Goal: Information Seeking & Learning: Compare options

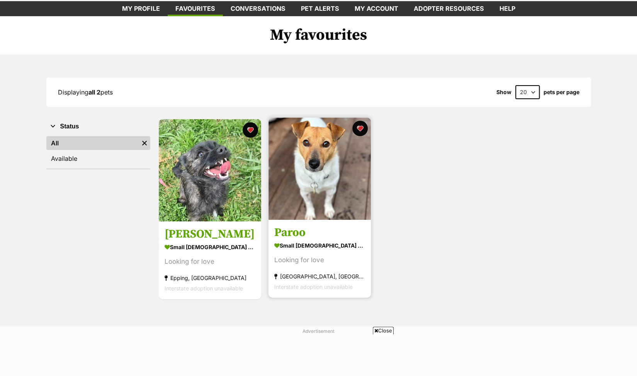
click at [303, 155] on img at bounding box center [319, 169] width 102 height 102
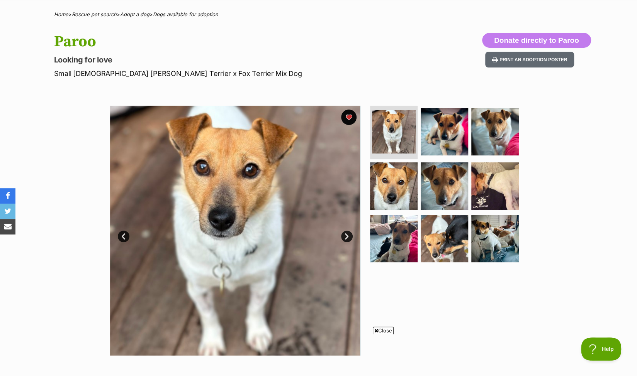
scroll to position [77, 0]
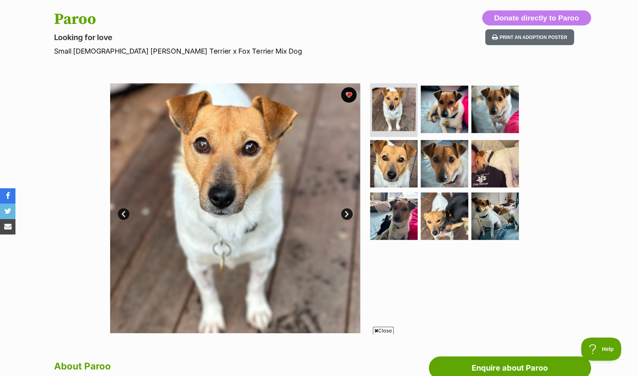
click at [346, 214] on link "Next" at bounding box center [347, 214] width 12 height 12
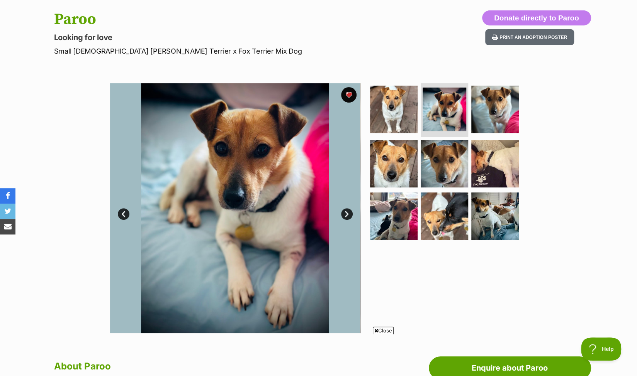
click at [346, 214] on link "Next" at bounding box center [347, 214] width 12 height 12
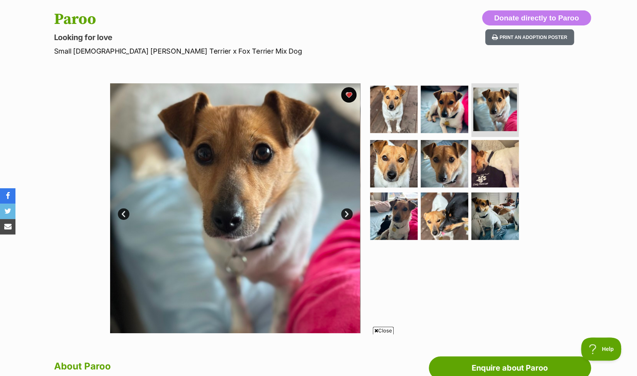
click at [346, 214] on link "Next" at bounding box center [347, 214] width 12 height 12
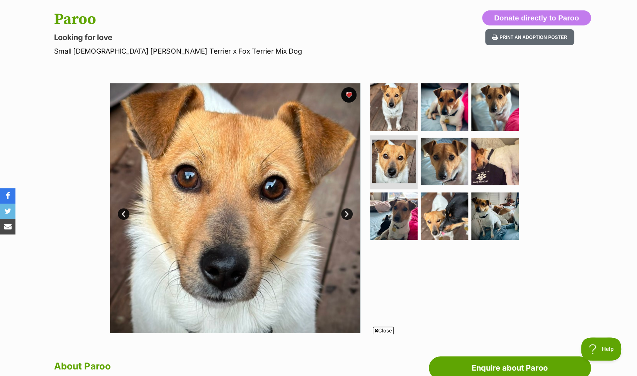
click at [346, 214] on link "Next" at bounding box center [347, 214] width 12 height 12
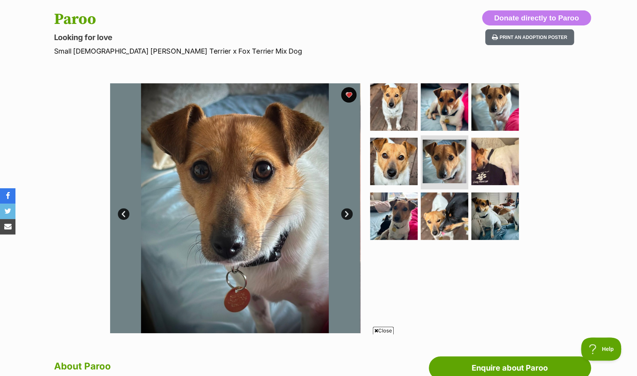
click at [346, 214] on link "Next" at bounding box center [347, 214] width 12 height 12
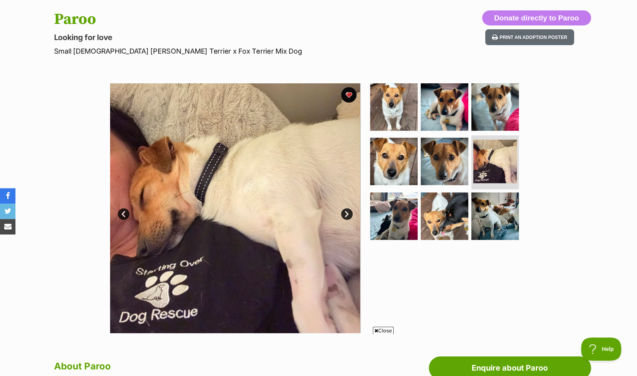
click at [346, 214] on link "Next" at bounding box center [347, 214] width 12 height 12
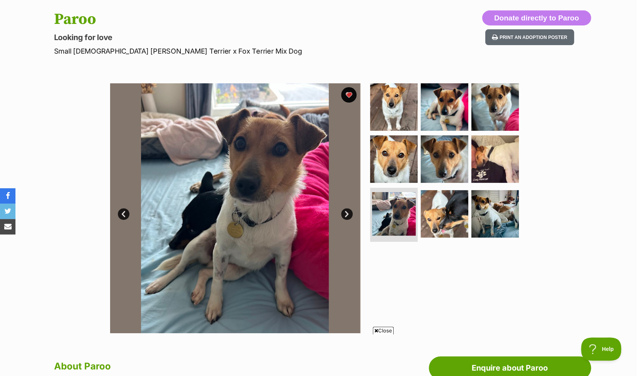
click at [346, 214] on link "Next" at bounding box center [347, 214] width 12 height 12
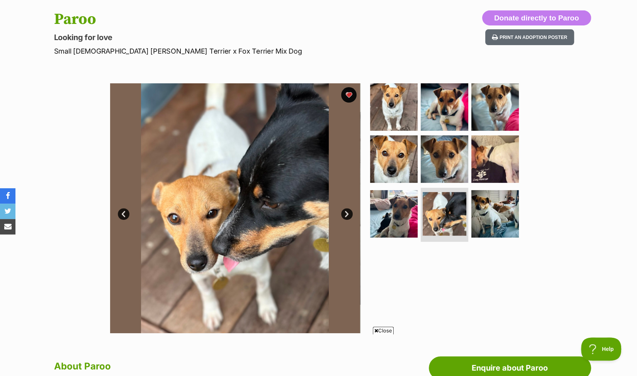
click at [346, 214] on link "Next" at bounding box center [347, 214] width 12 height 12
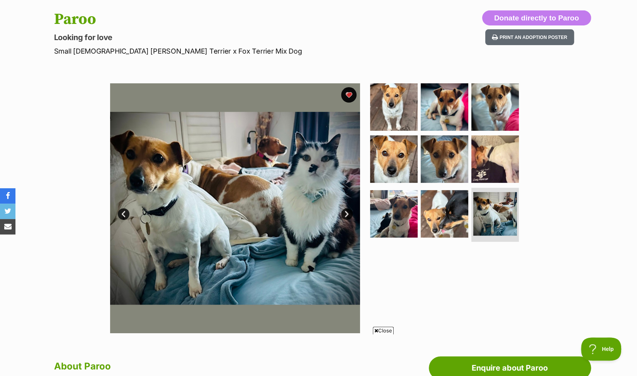
click at [346, 214] on link "Next" at bounding box center [347, 214] width 12 height 12
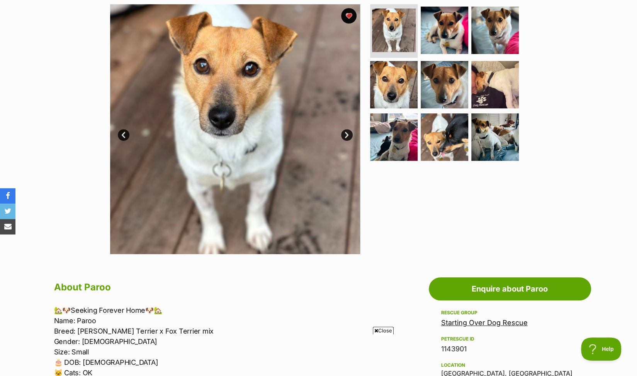
scroll to position [0, 0]
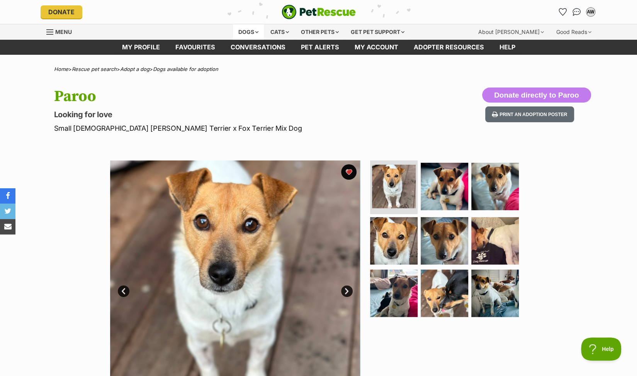
click at [249, 29] on div "Dogs" at bounding box center [248, 31] width 31 height 15
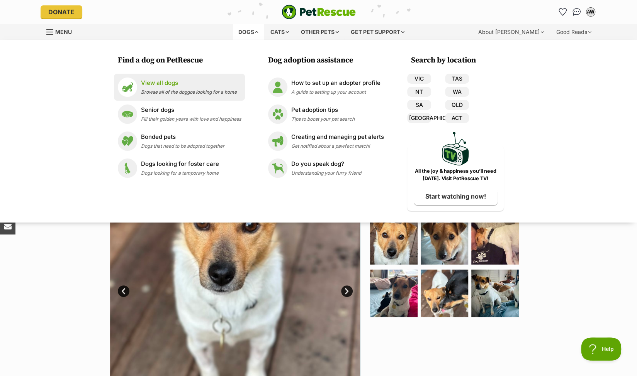
click at [151, 84] on p "View all dogs" at bounding box center [189, 83] width 96 height 9
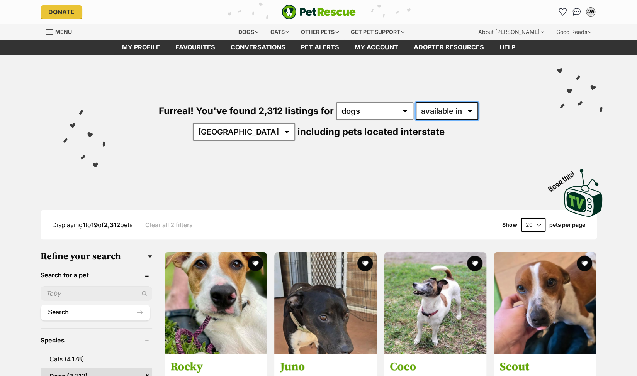
click at [442, 109] on select "available in located in" at bounding box center [446, 111] width 63 height 18
select select "disabled"
click at [415, 102] on select "available in located in" at bounding box center [446, 111] width 63 height 18
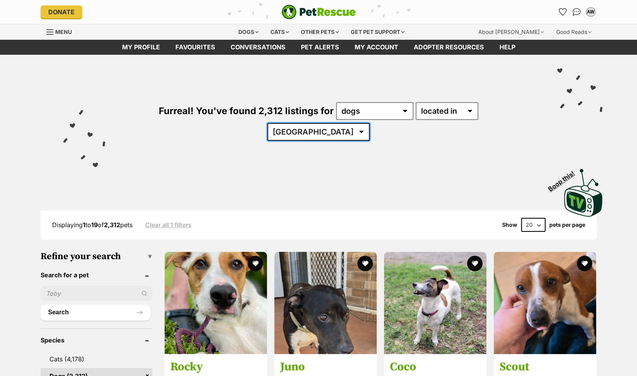
click at [369, 123] on select "Australia ACT NSW QLD SA TAS VIC WA" at bounding box center [318, 132] width 102 height 18
select select "VIC"
click at [369, 123] on select "Australia ACT NSW QLD SA TAS VIC WA" at bounding box center [318, 132] width 102 height 18
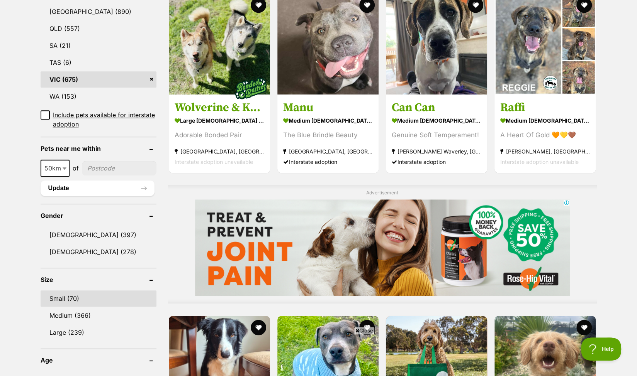
click at [61, 302] on link "Small (70)" at bounding box center [99, 299] width 116 height 16
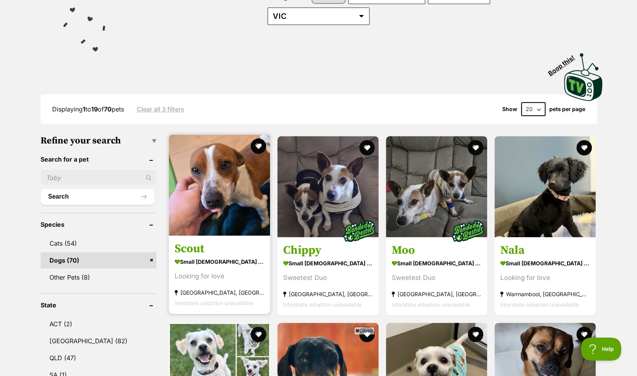
click at [217, 172] on img at bounding box center [219, 185] width 101 height 101
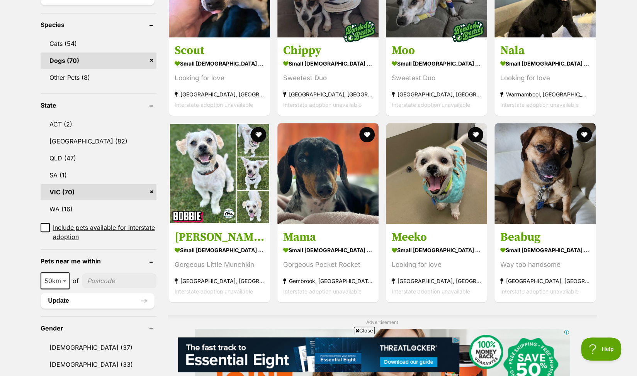
scroll to position [347, 0]
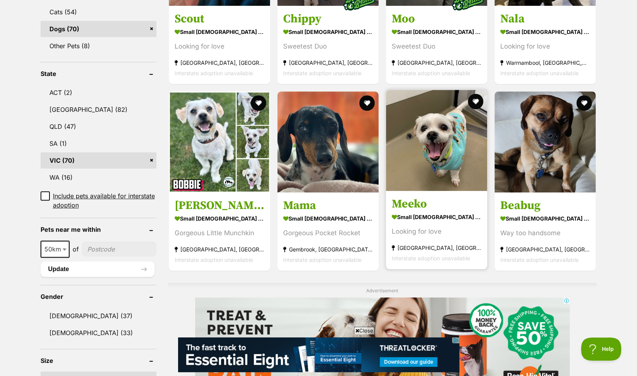
click at [422, 129] on img at bounding box center [436, 140] width 101 height 101
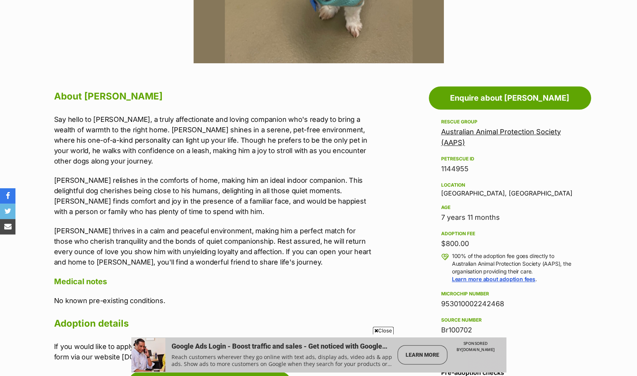
scroll to position [270, 0]
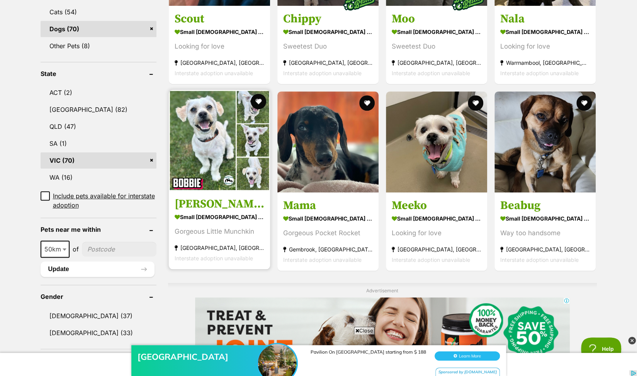
click at [207, 118] on img at bounding box center [219, 140] width 101 height 101
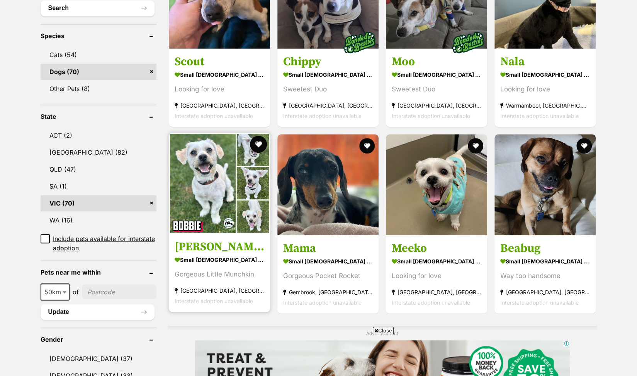
click at [258, 136] on button "favourite" at bounding box center [258, 144] width 17 height 17
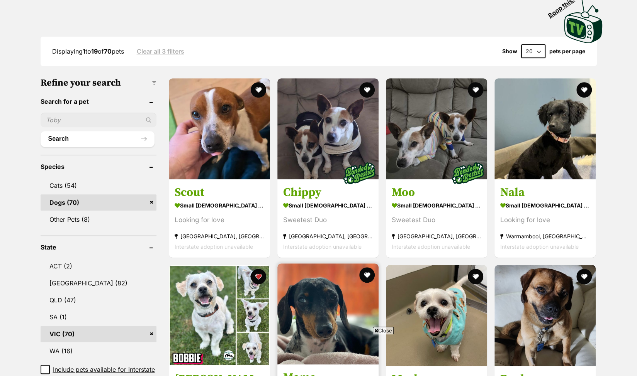
scroll to position [150, 0]
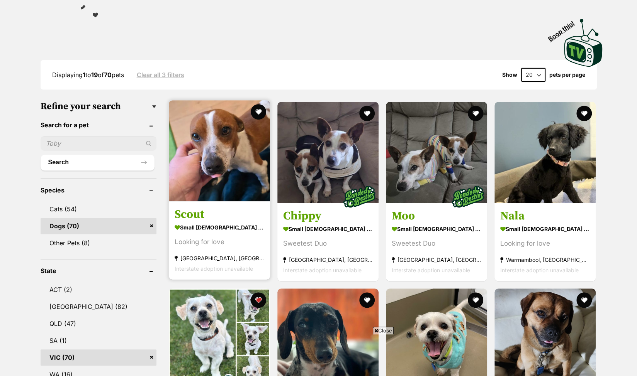
click at [211, 127] on img at bounding box center [219, 150] width 101 height 101
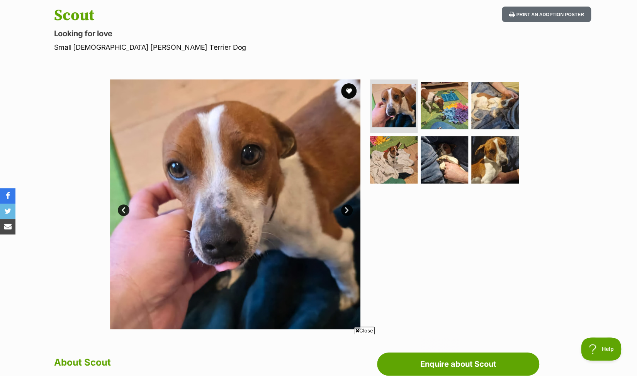
scroll to position [77, 0]
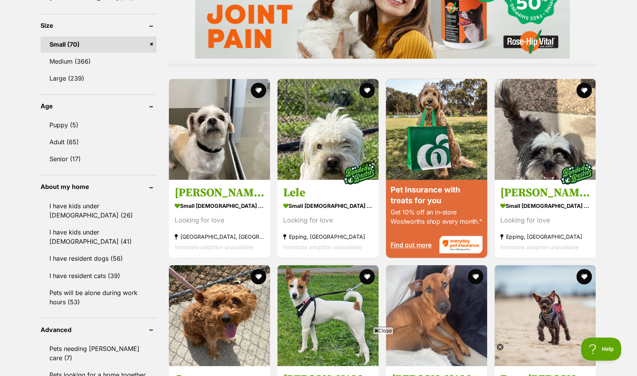
scroll to position [686, 0]
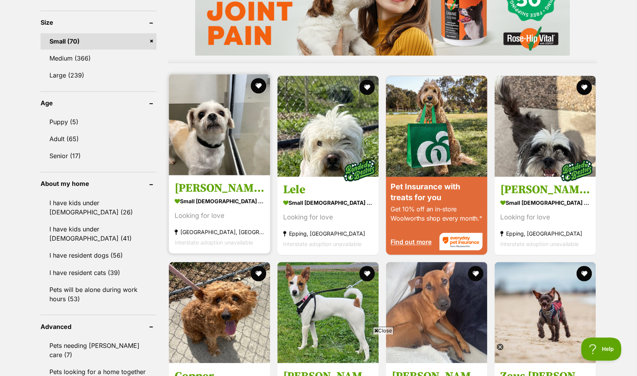
click at [208, 94] on img at bounding box center [219, 124] width 101 height 101
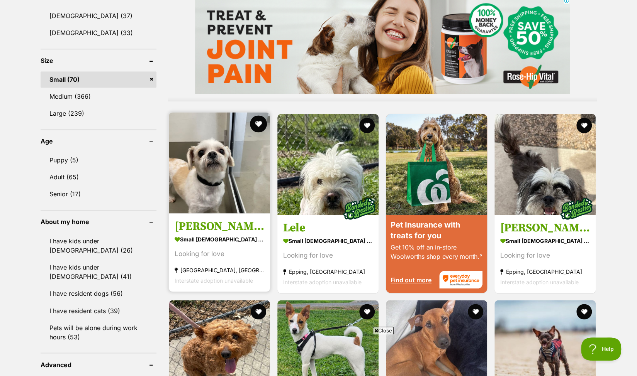
click at [259, 115] on button "favourite" at bounding box center [258, 123] width 17 height 17
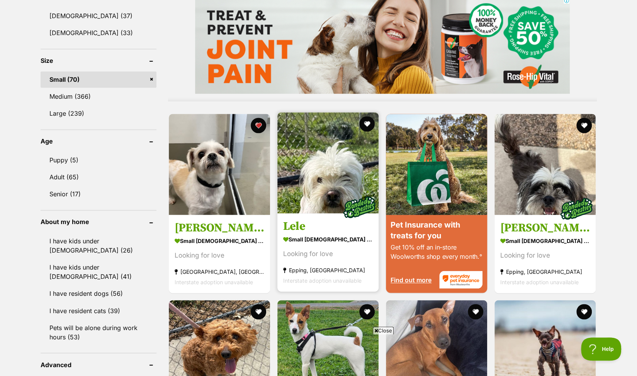
click at [330, 133] on img at bounding box center [327, 162] width 101 height 101
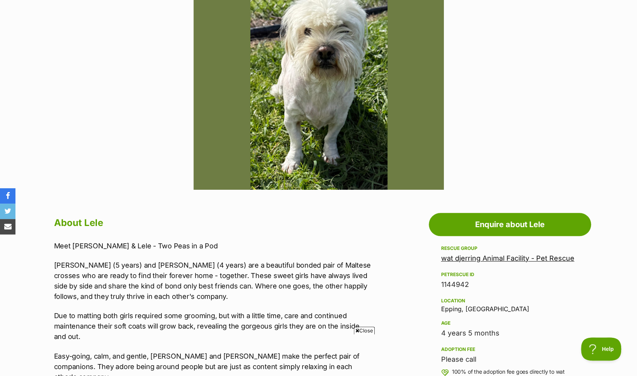
scroll to position [232, 0]
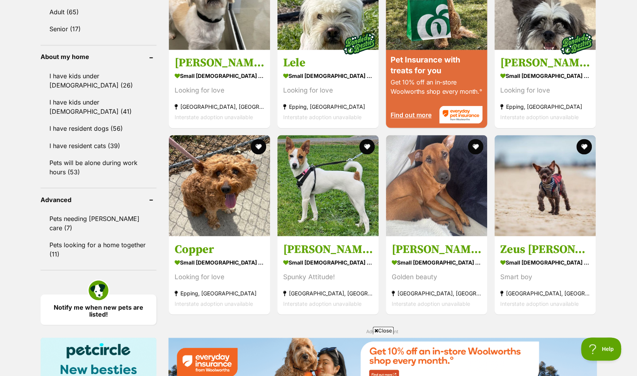
scroll to position [841, 0]
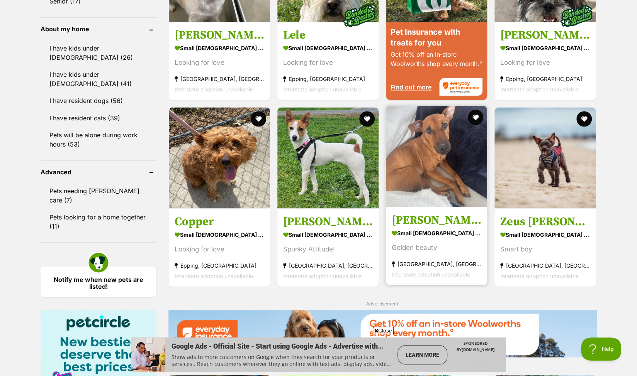
click at [430, 164] on img at bounding box center [436, 156] width 101 height 101
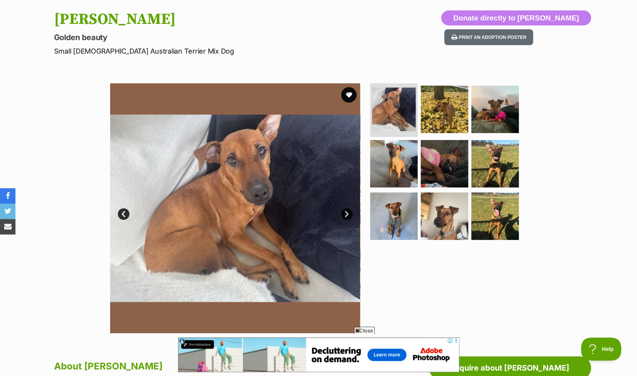
click at [346, 212] on link "Next" at bounding box center [347, 214] width 12 height 12
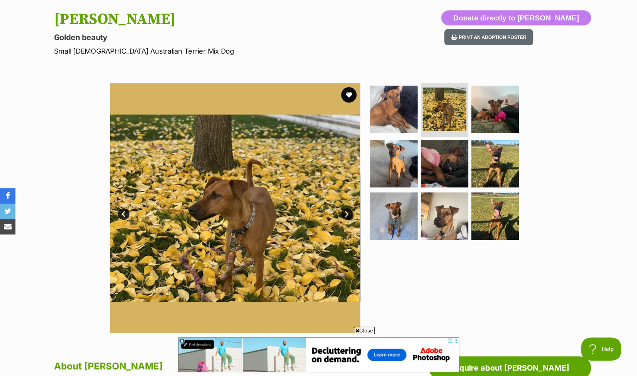
click at [346, 212] on link "Next" at bounding box center [347, 214] width 12 height 12
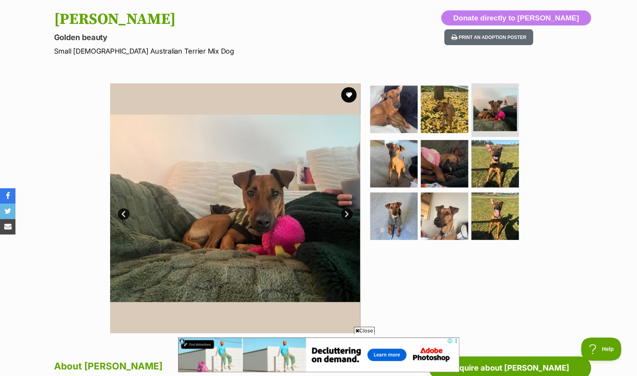
click at [346, 212] on link "Next" at bounding box center [347, 214] width 12 height 12
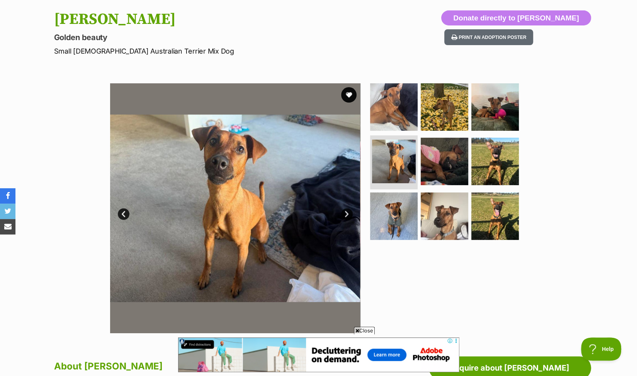
click at [346, 212] on link "Next" at bounding box center [347, 214] width 12 height 12
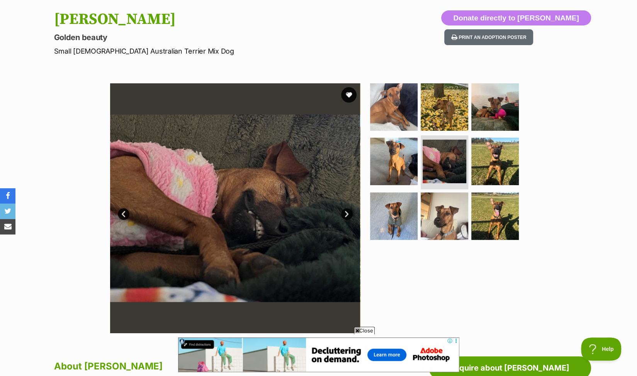
click at [346, 212] on link "Next" at bounding box center [347, 214] width 12 height 12
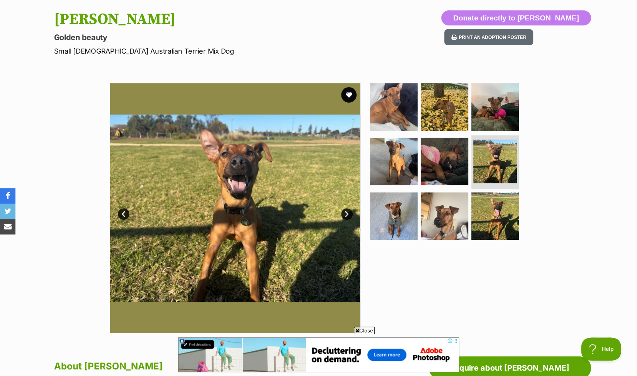
click at [346, 212] on link "Next" at bounding box center [347, 214] width 12 height 12
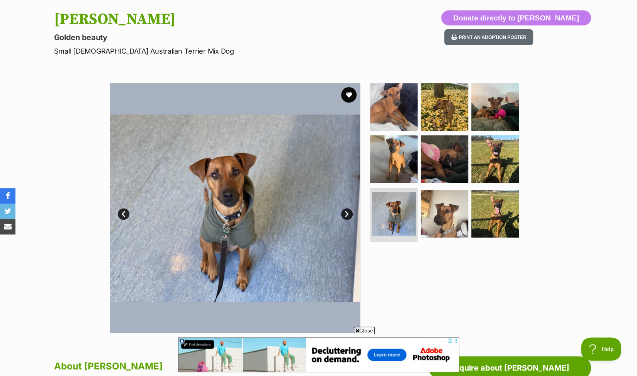
click at [346, 212] on link "Next" at bounding box center [347, 214] width 12 height 12
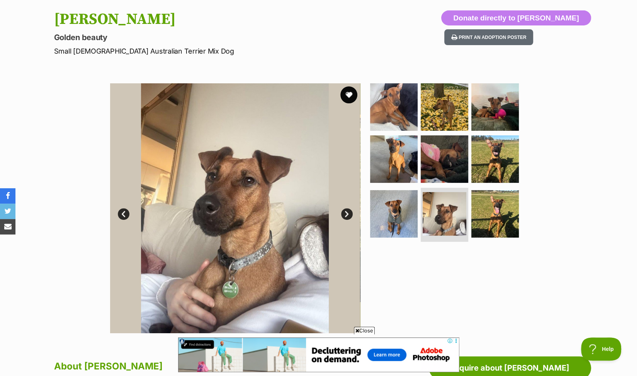
click at [348, 93] on button "favourite" at bounding box center [348, 94] width 17 height 17
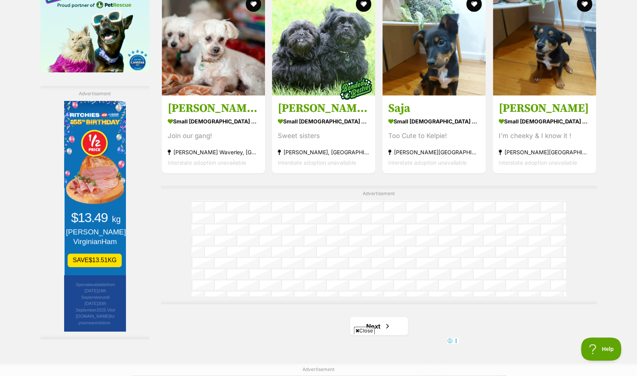
scroll to position [1266, 0]
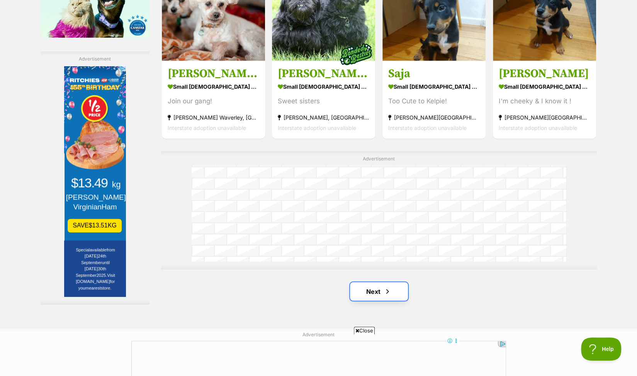
click at [374, 283] on link "Next" at bounding box center [379, 292] width 58 height 19
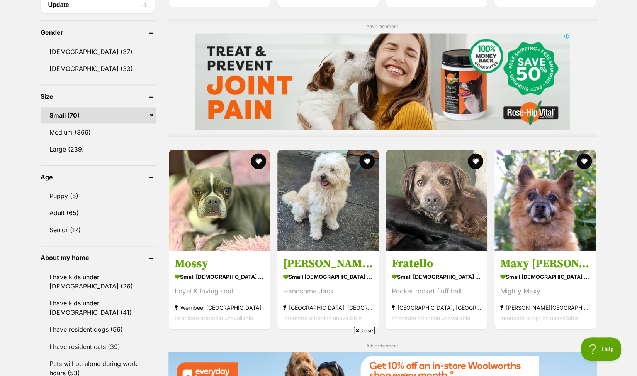
scroll to position [618, 0]
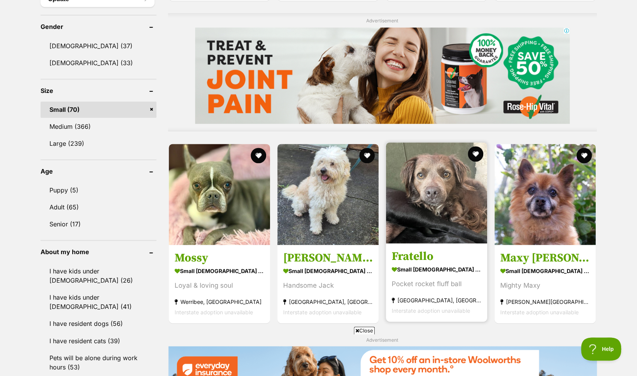
click at [442, 175] on img at bounding box center [436, 192] width 101 height 101
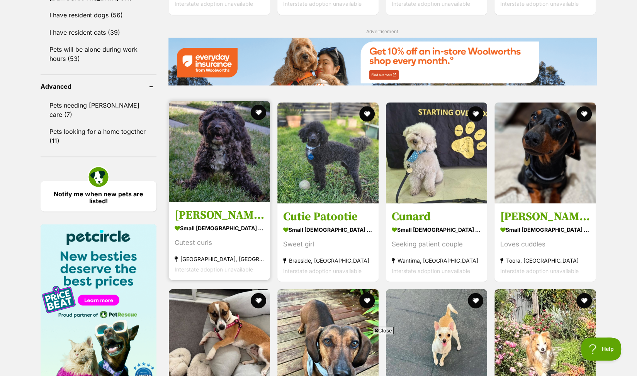
click at [230, 137] on img at bounding box center [219, 151] width 101 height 101
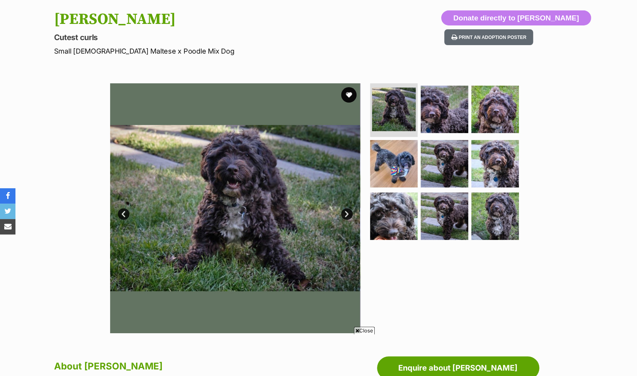
click at [346, 214] on link "Next" at bounding box center [347, 214] width 12 height 12
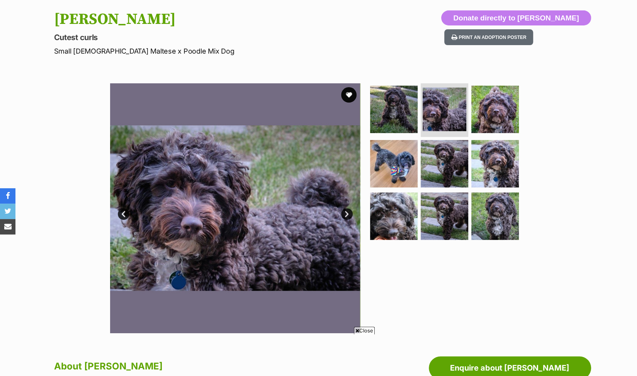
click at [346, 214] on link "Next" at bounding box center [347, 214] width 12 height 12
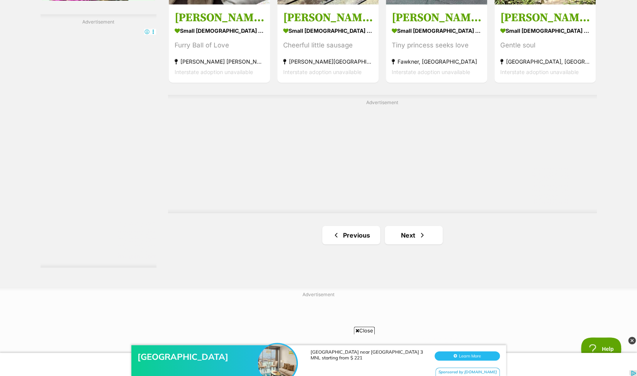
scroll to position [1313, 0]
click at [403, 226] on link "Next" at bounding box center [414, 235] width 58 height 19
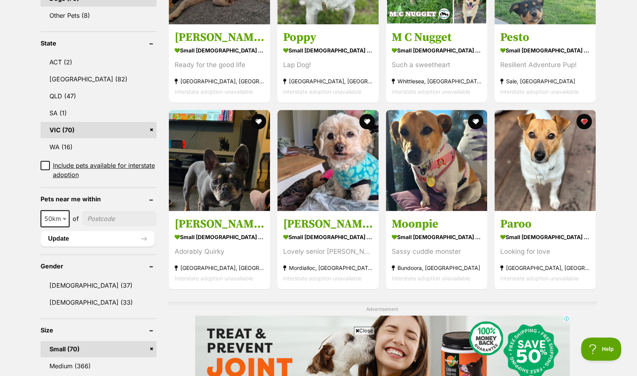
scroll to position [386, 0]
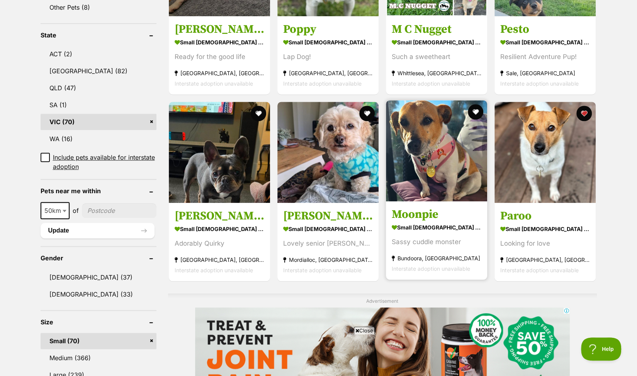
click at [435, 134] on img at bounding box center [436, 150] width 101 height 101
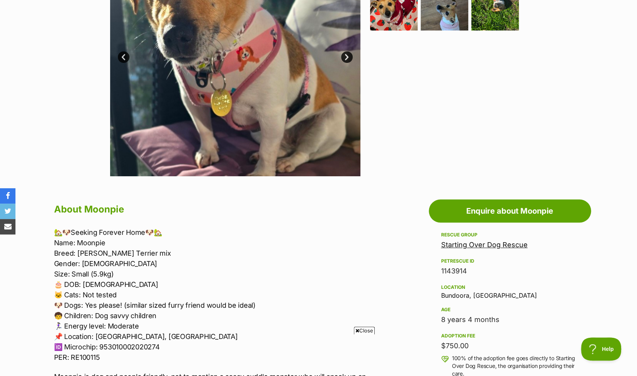
scroll to position [232, 0]
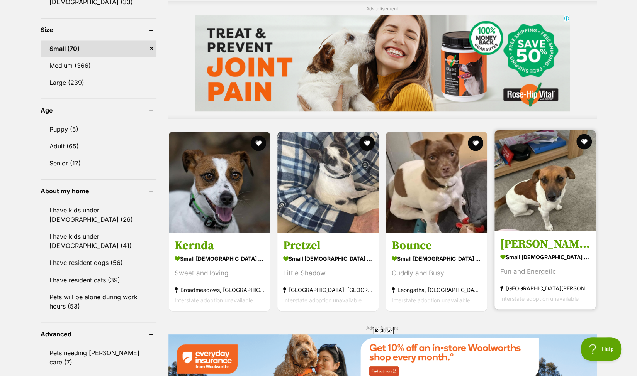
scroll to position [695, 0]
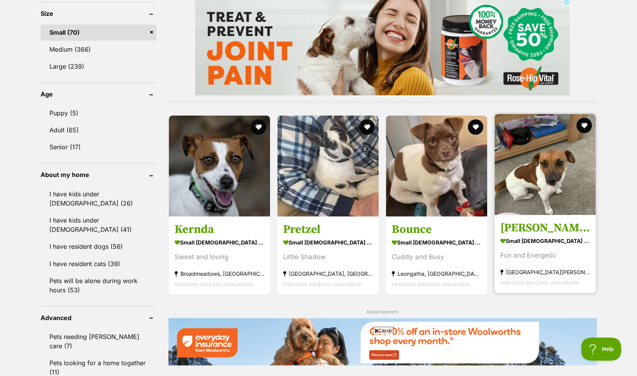
click at [527, 158] on img at bounding box center [544, 164] width 101 height 101
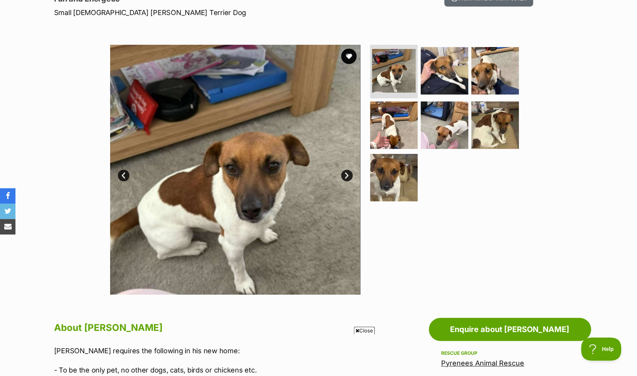
click at [348, 175] on link "Next" at bounding box center [347, 176] width 12 height 12
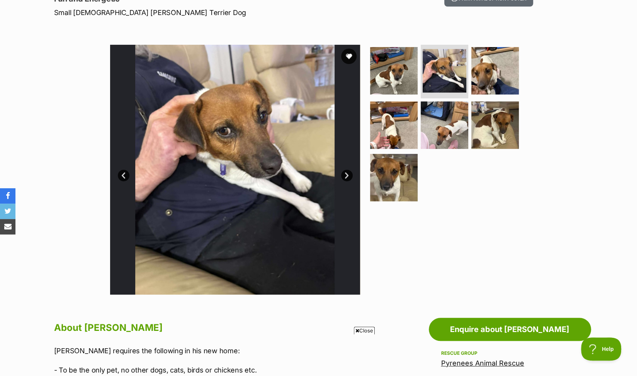
click at [348, 175] on link "Next" at bounding box center [347, 176] width 12 height 12
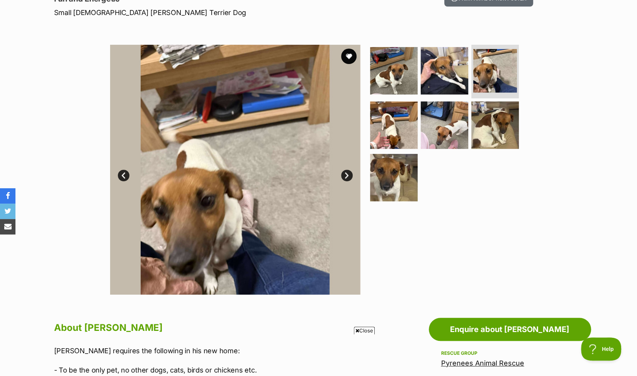
click at [348, 175] on link "Next" at bounding box center [347, 176] width 12 height 12
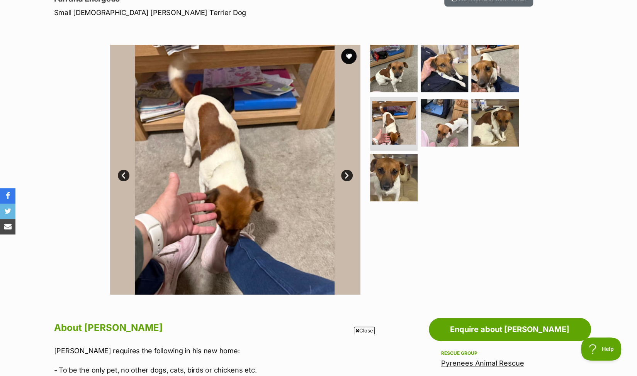
click at [348, 175] on link "Next" at bounding box center [347, 176] width 12 height 12
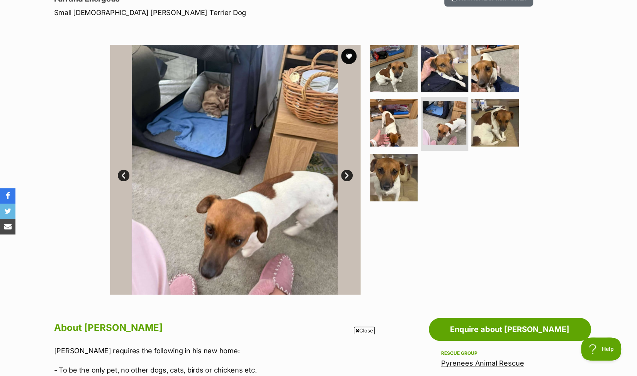
click at [348, 175] on link "Next" at bounding box center [347, 176] width 12 height 12
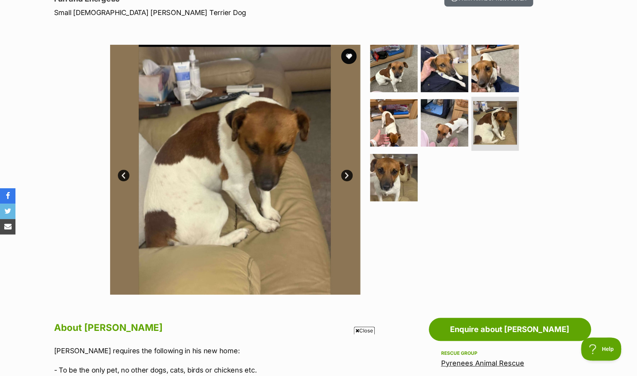
click at [348, 175] on link "Next" at bounding box center [347, 176] width 12 height 12
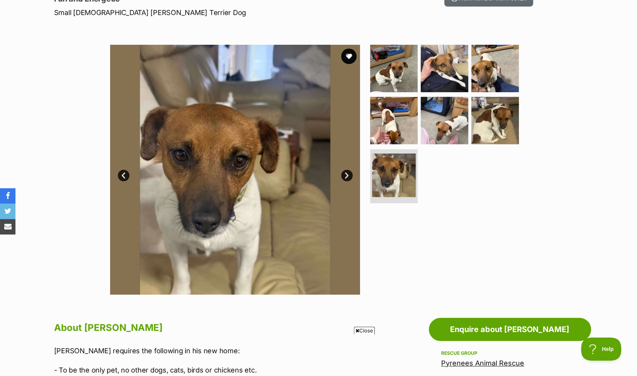
click at [348, 175] on link "Next" at bounding box center [347, 176] width 12 height 12
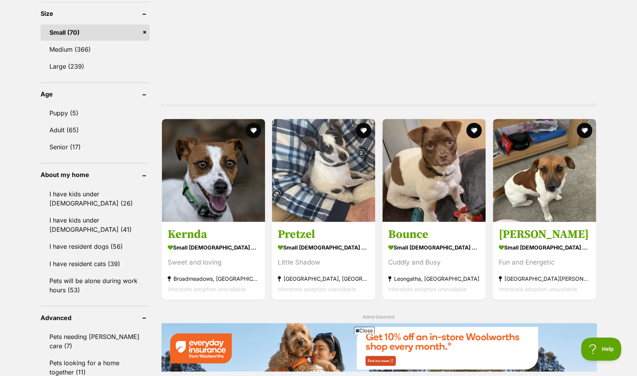
click at [583, 46] on div at bounding box center [378, 50] width 435 height 97
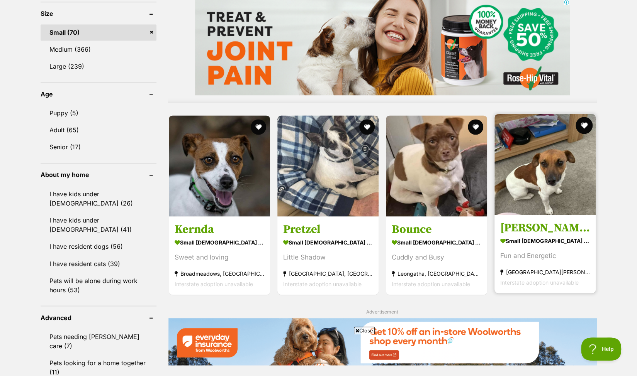
click at [583, 117] on button "favourite" at bounding box center [584, 125] width 17 height 17
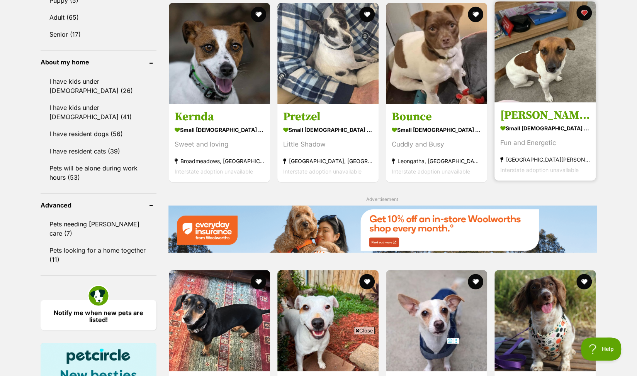
scroll to position [695, 0]
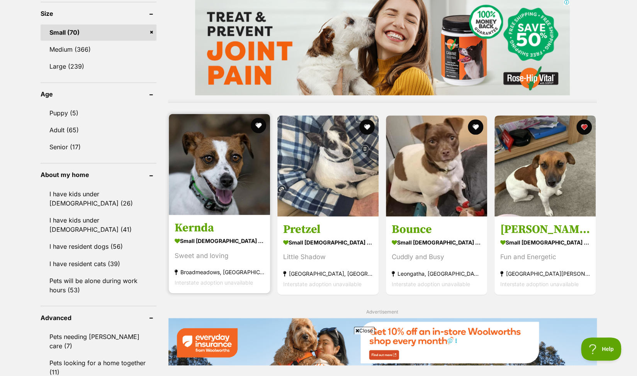
click at [200, 164] on img at bounding box center [219, 164] width 101 height 101
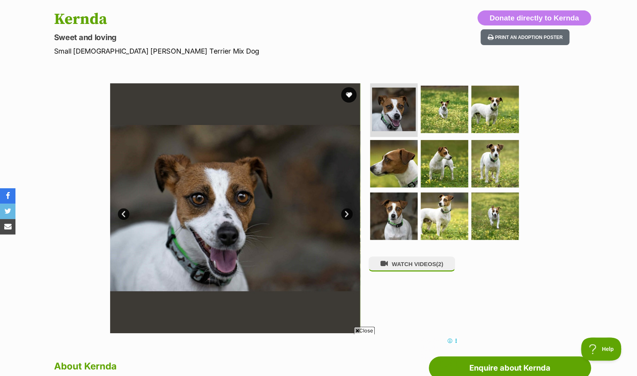
click at [349, 212] on link "Next" at bounding box center [347, 214] width 12 height 12
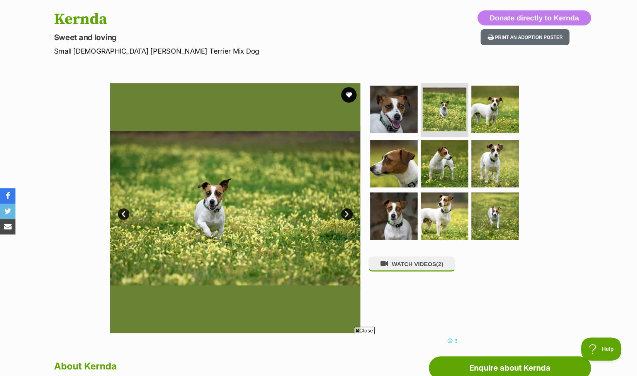
click at [344, 214] on link "Next" at bounding box center [347, 214] width 12 height 12
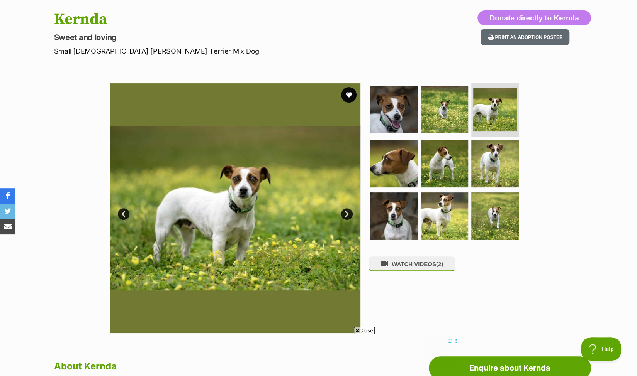
click at [344, 214] on link "Next" at bounding box center [347, 214] width 12 height 12
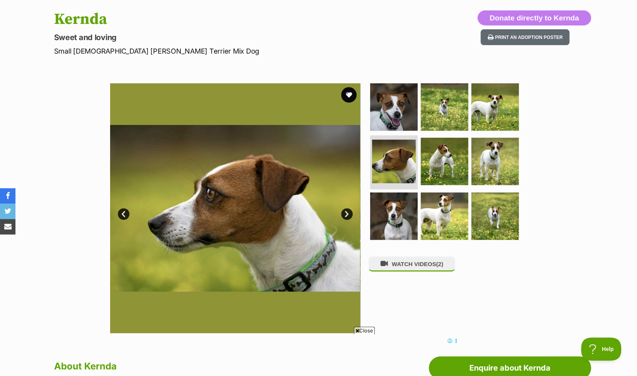
click at [344, 214] on link "Next" at bounding box center [347, 214] width 12 height 12
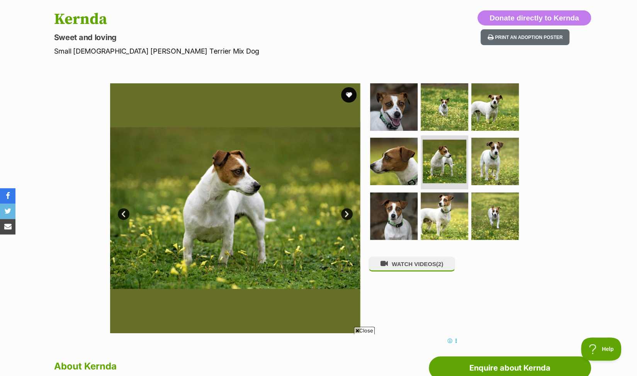
click at [344, 214] on link "Next" at bounding box center [347, 214] width 12 height 12
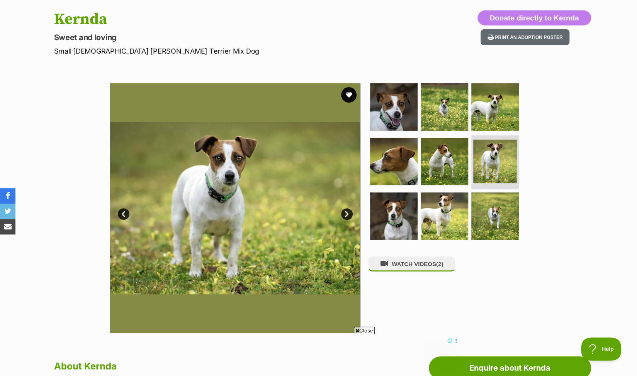
click at [344, 214] on link "Next" at bounding box center [347, 214] width 12 height 12
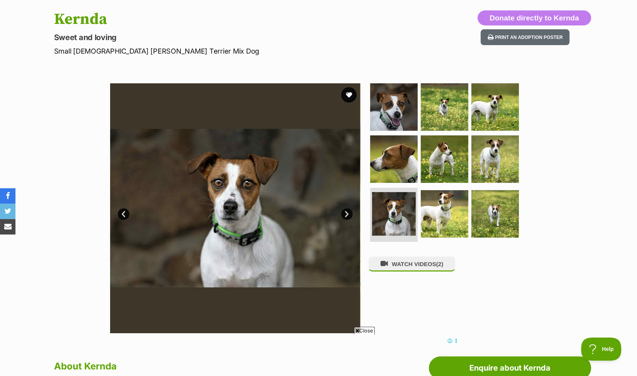
click at [344, 214] on link "Next" at bounding box center [347, 214] width 12 height 12
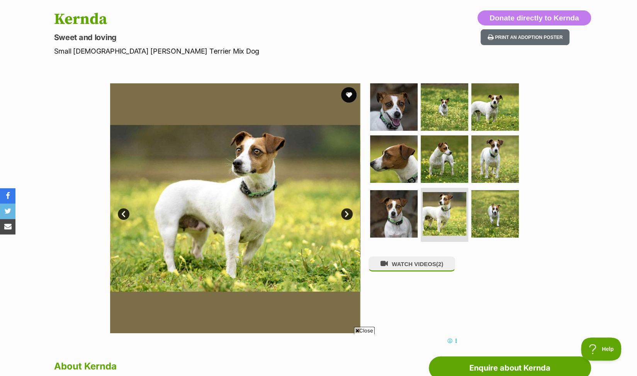
click at [344, 214] on link "Next" at bounding box center [347, 214] width 12 height 12
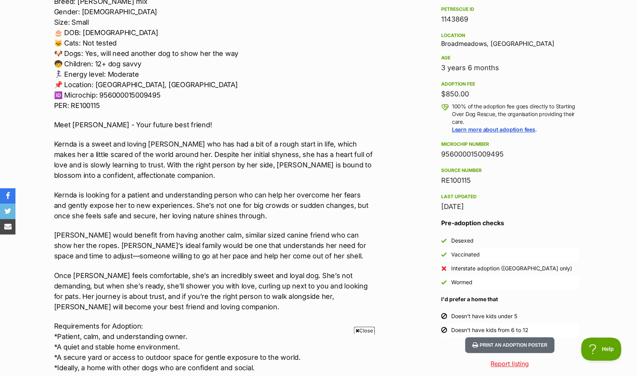
scroll to position [502, 0]
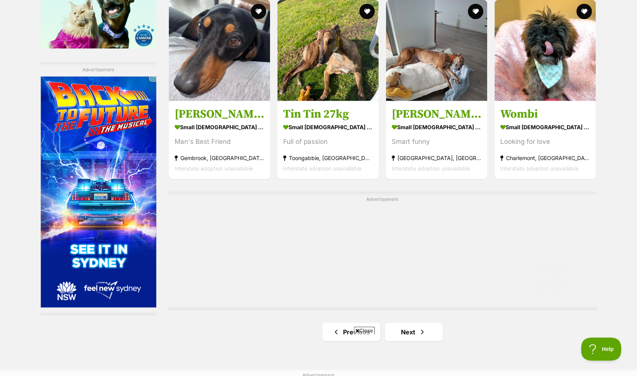
scroll to position [1303, 0]
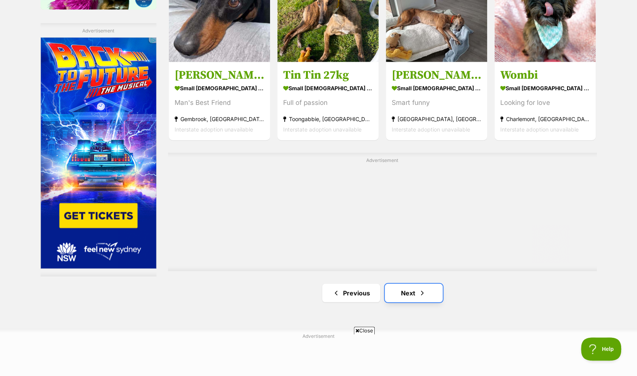
click at [400, 284] on link "Next" at bounding box center [414, 293] width 58 height 19
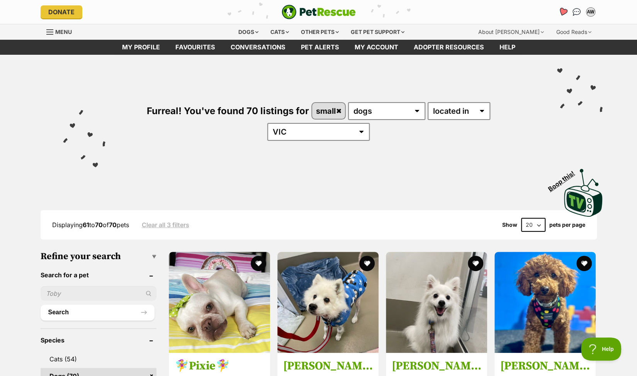
click at [562, 9] on icon "Favourites" at bounding box center [561, 11] width 9 height 9
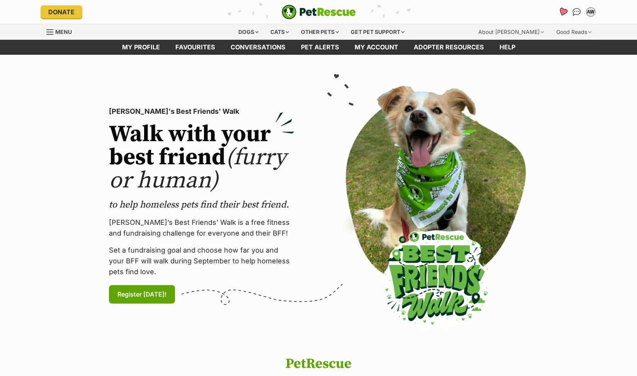
drag, startPoint x: 0, startPoint y: 0, endPoint x: 561, endPoint y: 12, distance: 561.5
click at [561, 12] on icon "Favourites" at bounding box center [561, 11] width 9 height 9
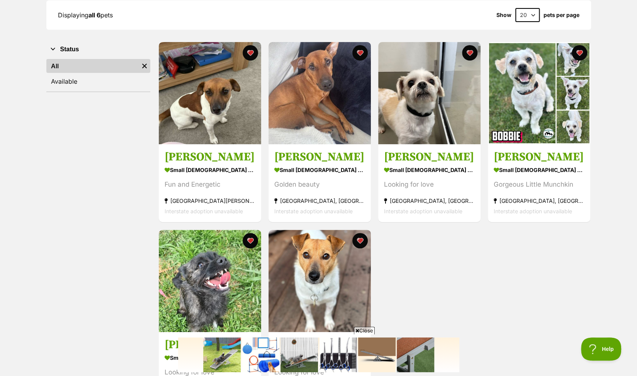
scroll to position [77, 0]
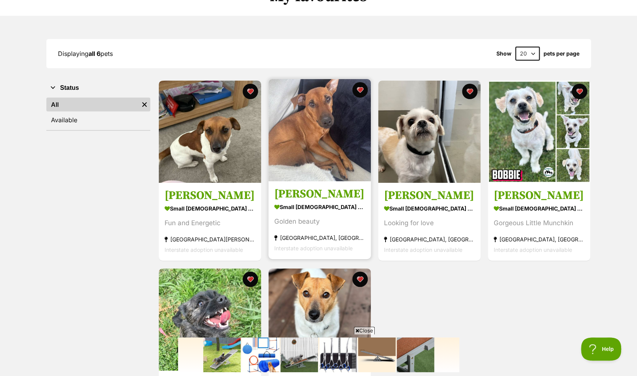
click at [315, 120] on img at bounding box center [319, 130] width 102 height 102
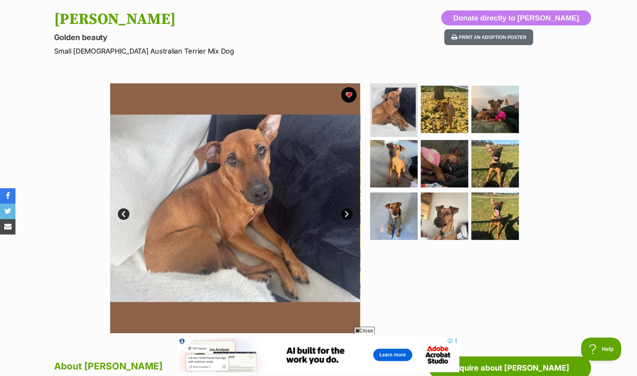
click at [347, 210] on link "Next" at bounding box center [347, 214] width 12 height 12
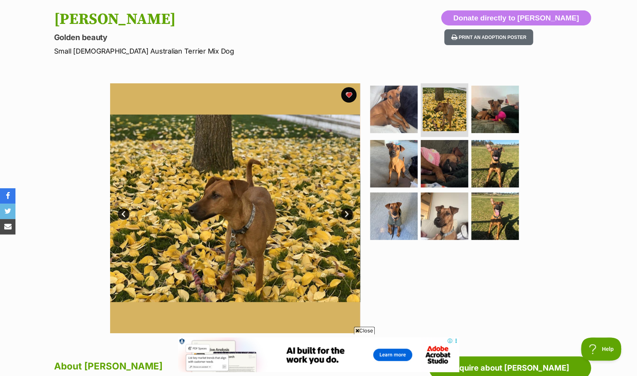
click at [347, 210] on link "Next" at bounding box center [347, 214] width 12 height 12
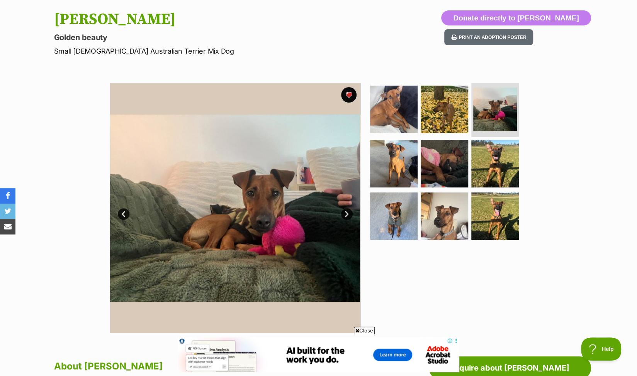
click at [347, 210] on link "Next" at bounding box center [347, 214] width 12 height 12
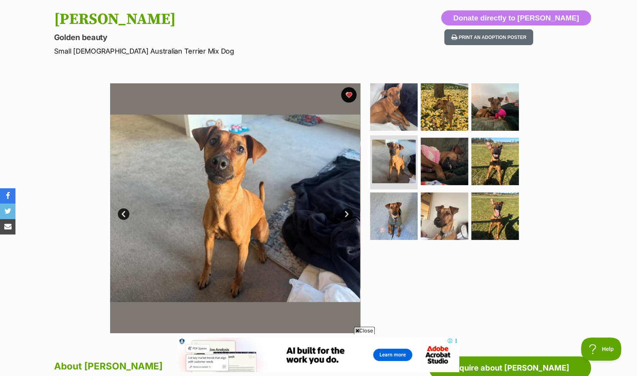
click at [347, 210] on link "Next" at bounding box center [347, 214] width 12 height 12
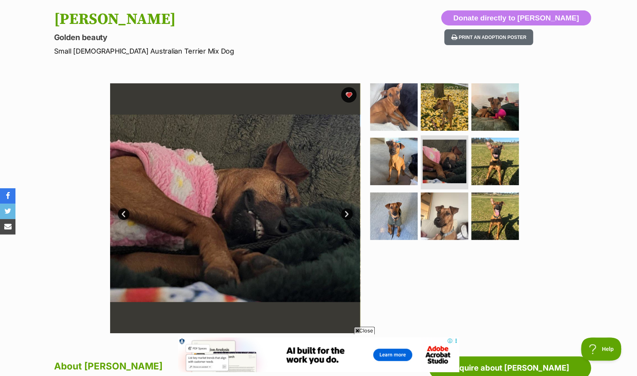
click at [347, 210] on link "Next" at bounding box center [347, 214] width 12 height 12
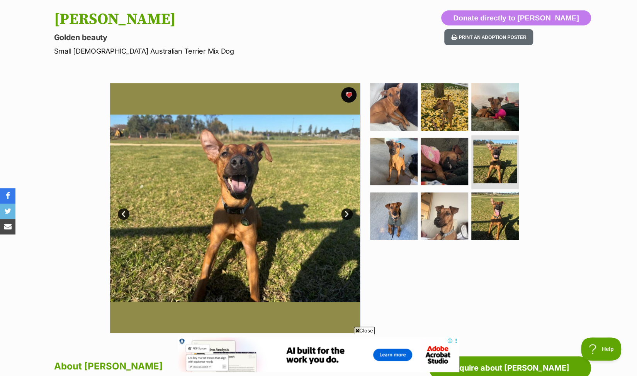
click at [347, 210] on link "Next" at bounding box center [347, 214] width 12 height 12
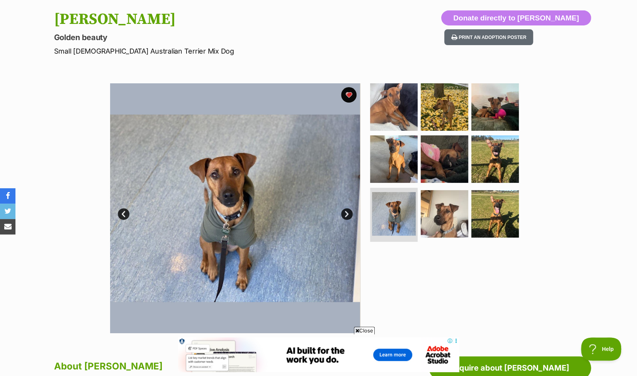
click at [347, 210] on link "Next" at bounding box center [347, 214] width 12 height 12
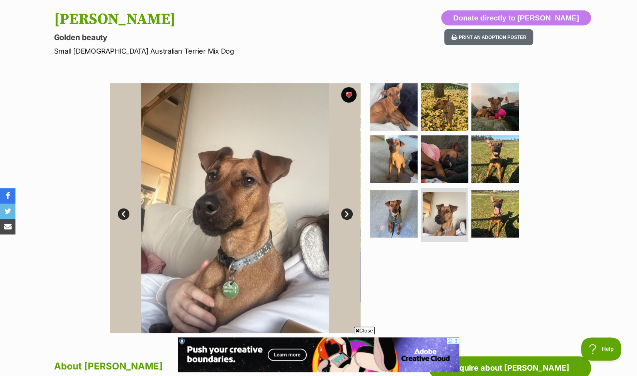
click at [347, 210] on link "Next" at bounding box center [347, 214] width 12 height 12
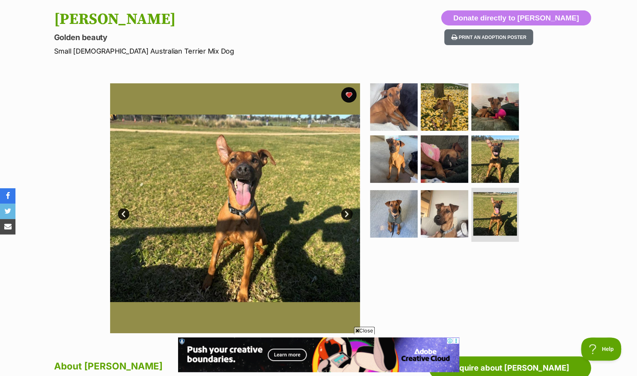
click at [347, 210] on link "Next" at bounding box center [347, 214] width 12 height 12
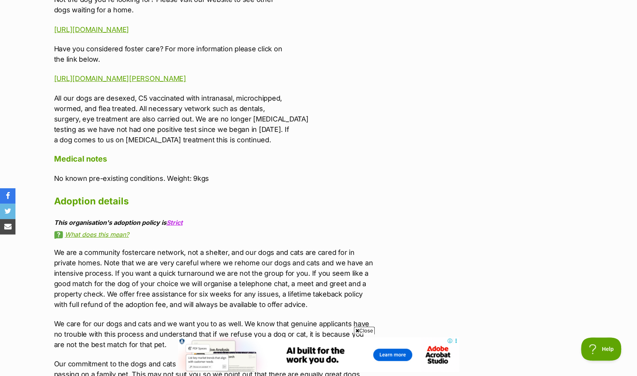
scroll to position [1544, 0]
